Goal: Task Accomplishment & Management: Use online tool/utility

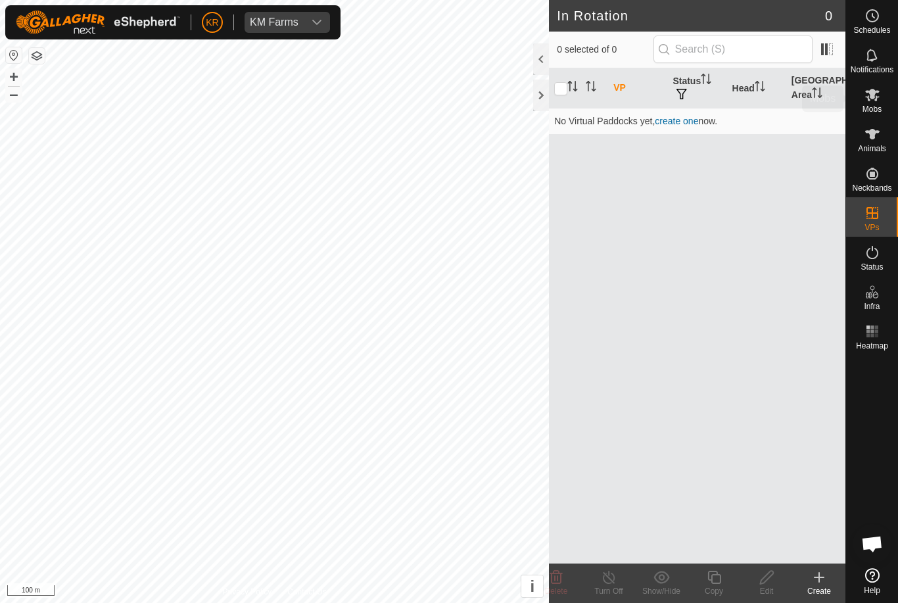
click at [878, 95] on icon at bounding box center [872, 95] width 16 height 16
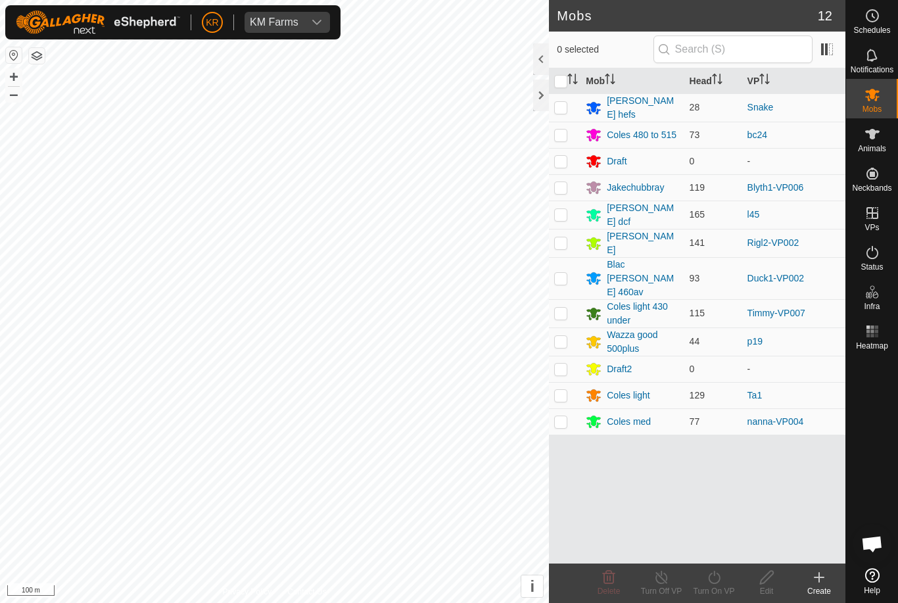
click at [563, 308] on p-checkbox at bounding box center [560, 313] width 13 height 11
checkbox input "true"
click at [718, 578] on icon at bounding box center [714, 577] width 16 height 16
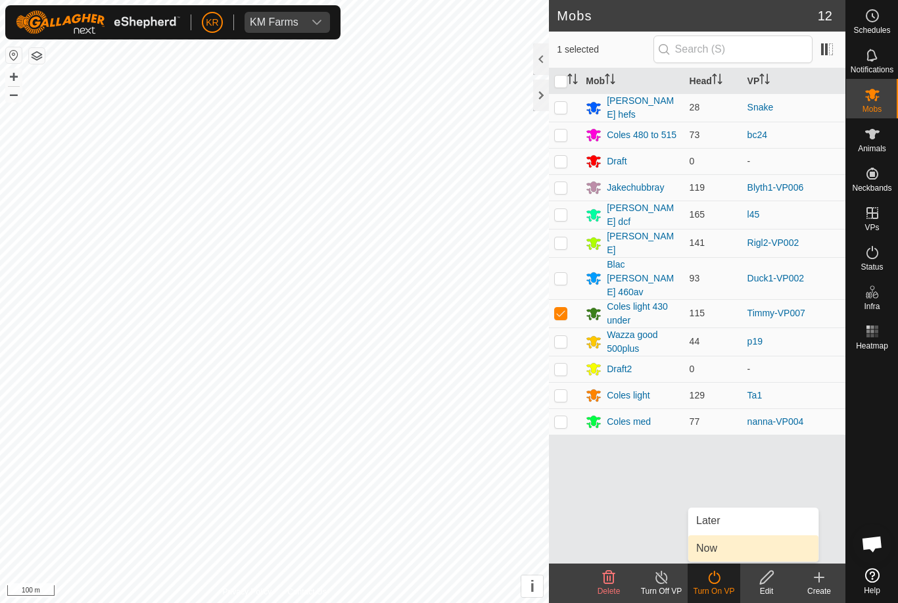
click at [726, 547] on link "Now" at bounding box center [753, 548] width 130 height 26
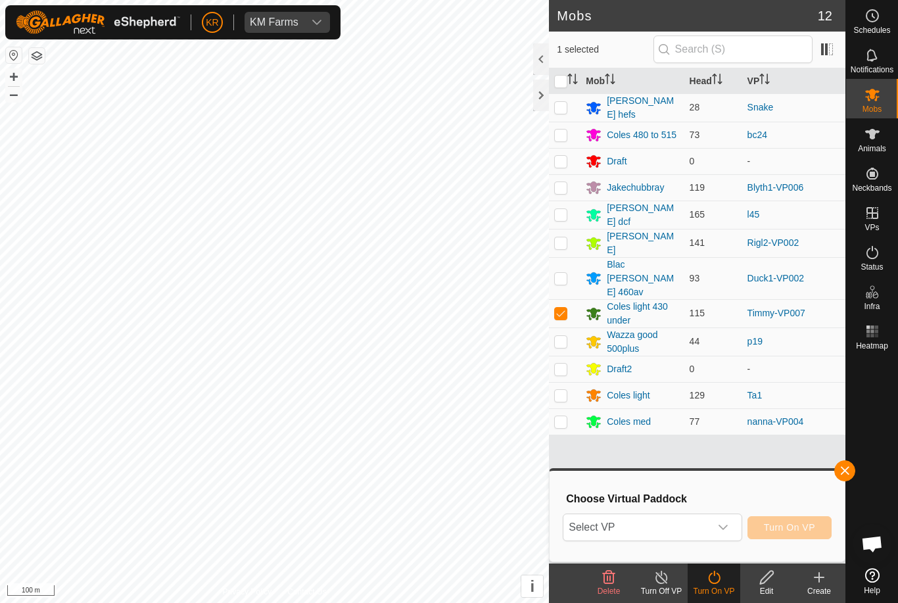
click at [708, 521] on span "Select VP" at bounding box center [636, 527] width 146 height 26
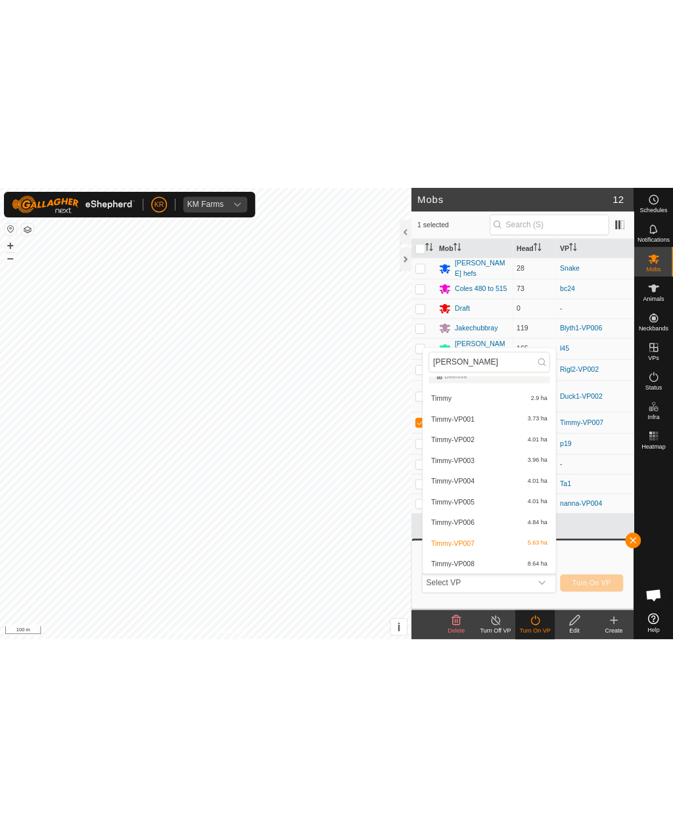
scroll to position [14, 0]
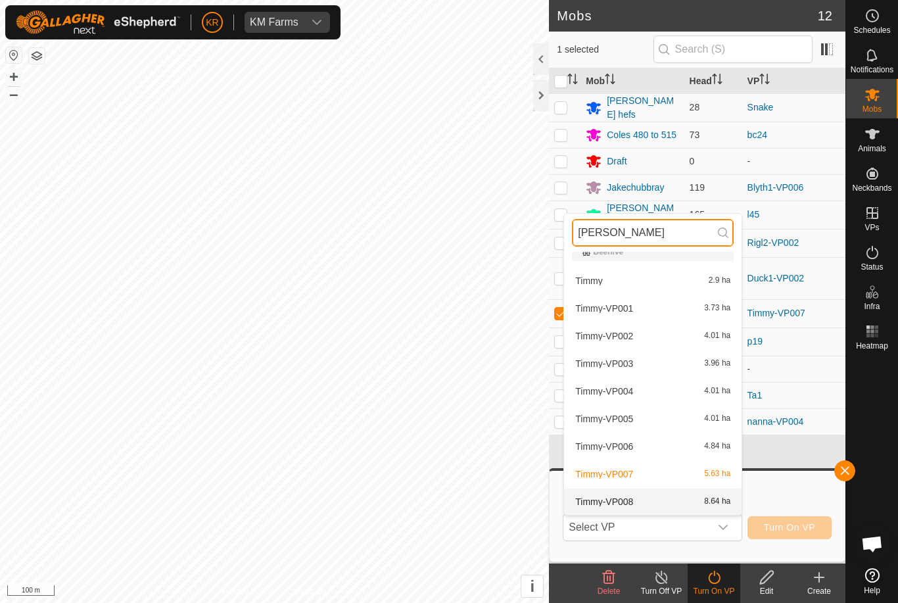
type input "[PERSON_NAME]"
click at [710, 504] on span "8.64 ha" at bounding box center [717, 501] width 26 height 9
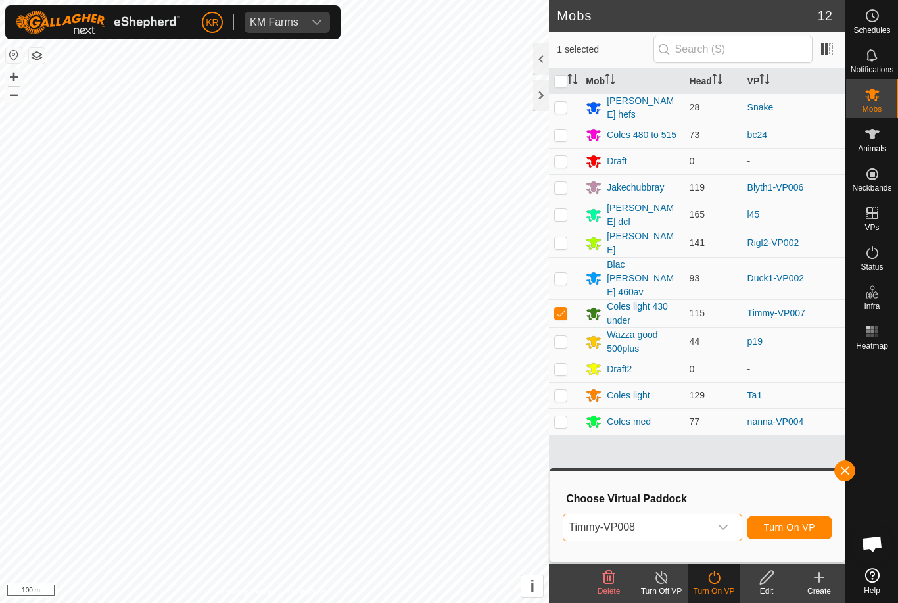
click at [804, 526] on span "Turn On VP" at bounding box center [789, 527] width 51 height 11
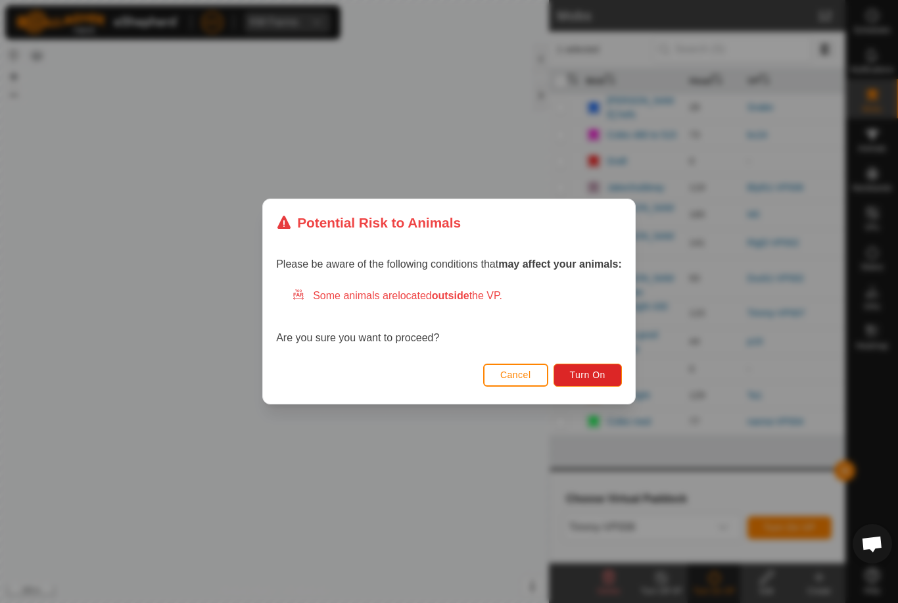
click at [602, 383] on button "Turn On" at bounding box center [587, 374] width 68 height 23
